Goal: Task Accomplishment & Management: Use online tool/utility

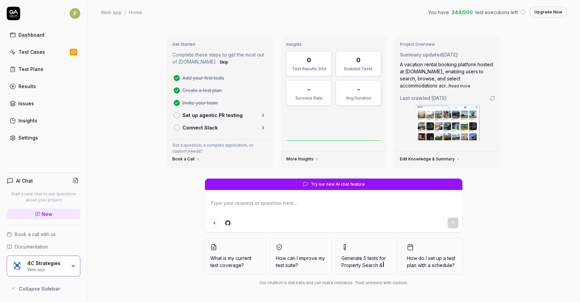
click at [32, 49] on div "Test Cases" at bounding box center [31, 51] width 27 height 7
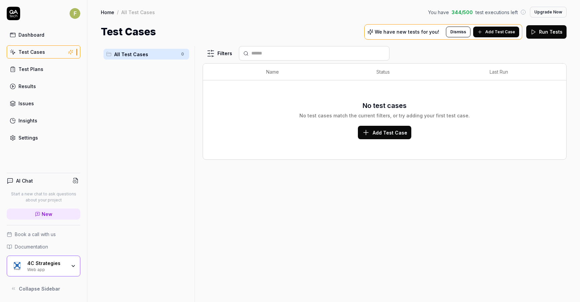
click at [60, 268] on div "Web app" at bounding box center [46, 268] width 39 height 5
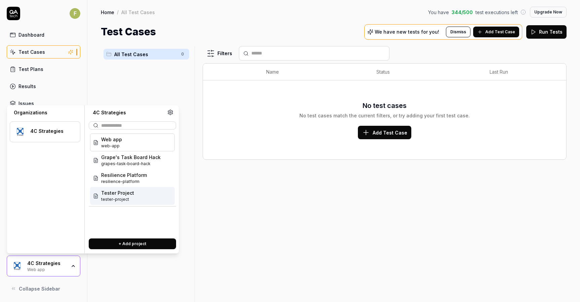
click at [153, 196] on div "Tester Project tester-project" at bounding box center [132, 196] width 85 height 18
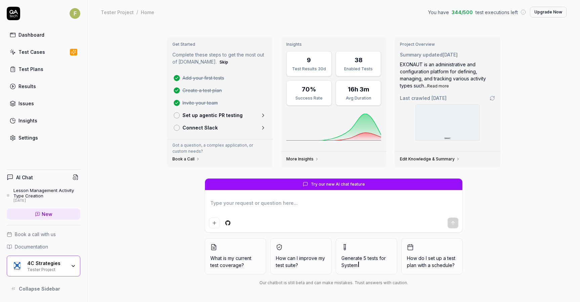
click at [43, 50] on div "Test Cases" at bounding box center [31, 51] width 27 height 7
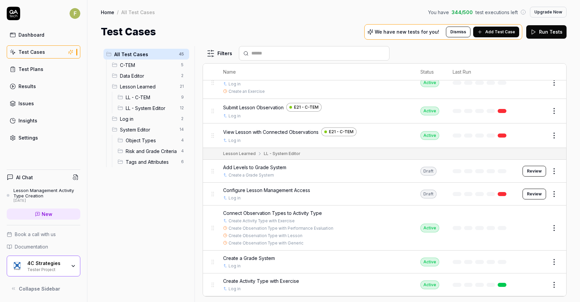
scroll to position [437, 0]
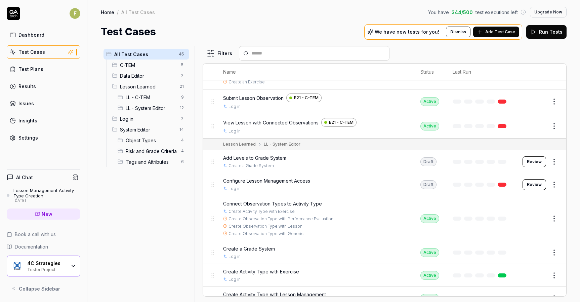
click at [533, 186] on button "Review" at bounding box center [534, 184] width 24 height 11
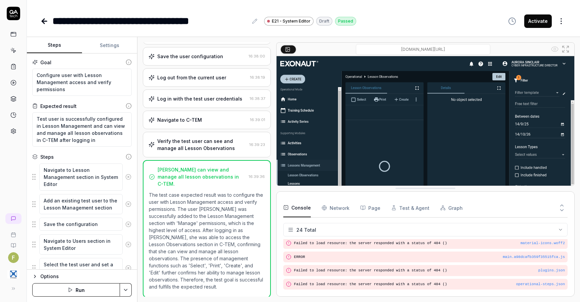
scroll to position [278, 0]
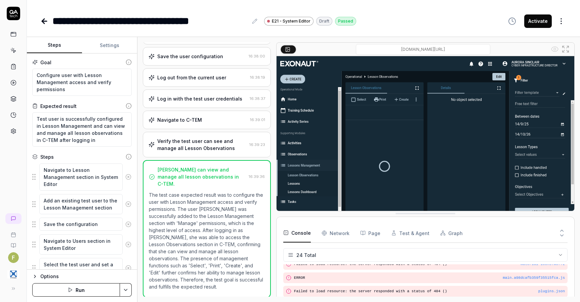
drag, startPoint x: 419, startPoint y: 245, endPoint x: 418, endPoint y: 213, distance: 31.6
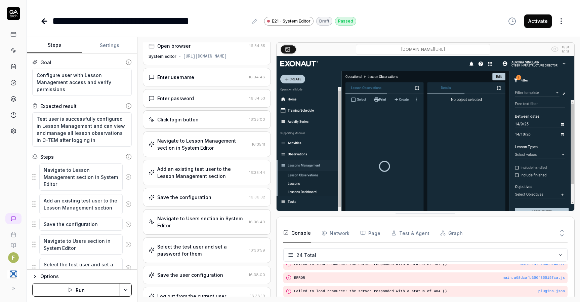
scroll to position [0, 0]
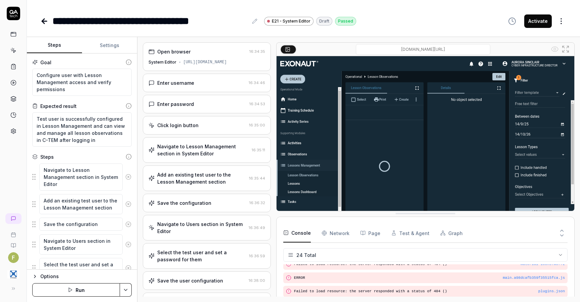
type textarea "*"
click at [45, 21] on icon at bounding box center [44, 21] width 5 height 0
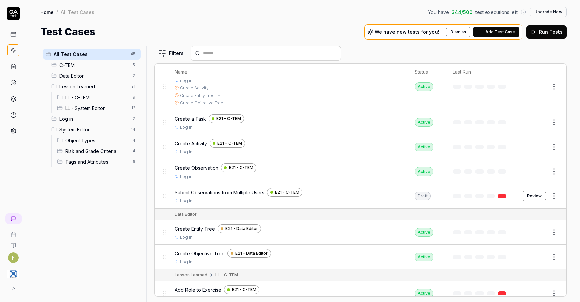
scroll to position [67, 0]
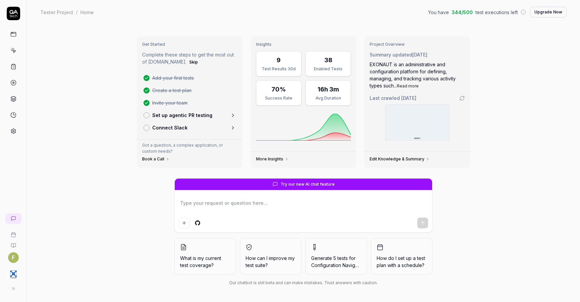
click at [82, 167] on div "Get Started Complete these steps to get the most out of [DOMAIN_NAME]. Skip Add…" at bounding box center [303, 163] width 553 height 278
click at [78, 94] on div "Get Started Complete these steps to get the most out of [DOMAIN_NAME]. Skip Add…" at bounding box center [303, 163] width 553 height 278
click at [547, 172] on div "Get Started Complete these steps to get the most out of [DOMAIN_NAME]. Skip Add…" at bounding box center [303, 163] width 553 height 278
click at [80, 71] on div "Get Started Complete these steps to get the most out of [DOMAIN_NAME]. Skip Add…" at bounding box center [303, 163] width 553 height 278
click at [9, 284] on button at bounding box center [13, 288] width 13 height 13
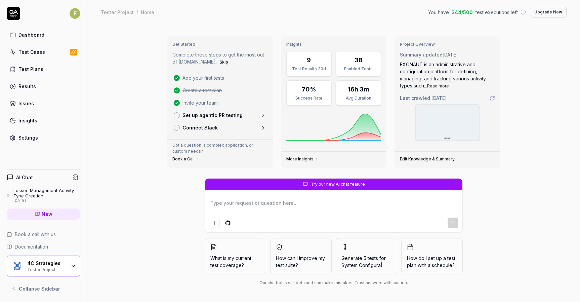
click at [146, 140] on div "Get Started Complete these steps to get the most out of [DOMAIN_NAME]. Skip Add…" at bounding box center [333, 163] width 493 height 278
click at [522, 159] on div "Get Started Complete these steps to get the most out of [DOMAIN_NAME]. Skip Add…" at bounding box center [333, 163] width 493 height 278
click at [477, 227] on div "Try our new AI chat feature What is my current test coverage? How can I improve…" at bounding box center [334, 233] width 344 height 110
click at [43, 195] on div "Lesson Management Activity Type Creation" at bounding box center [46, 192] width 67 height 11
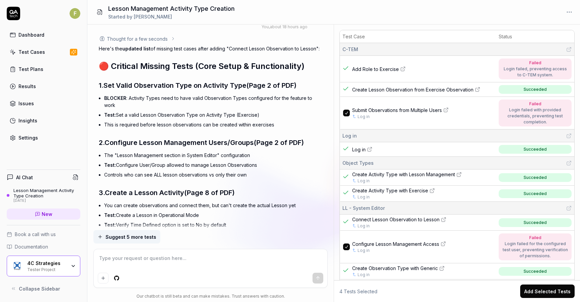
scroll to position [9197, 0]
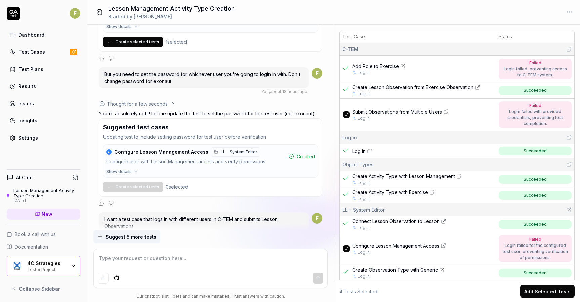
type textarea "*"
